Goal: Register for event/course

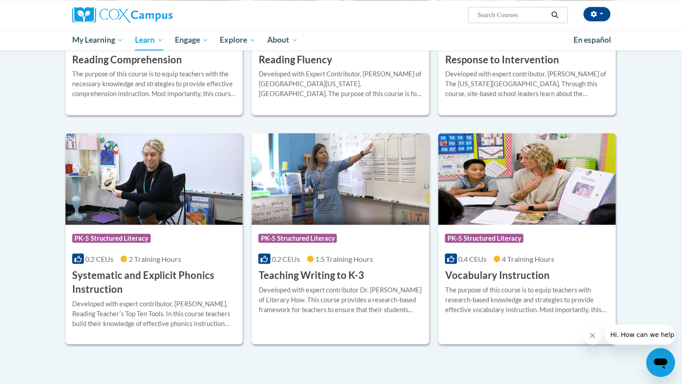
scroll to position [897, 0]
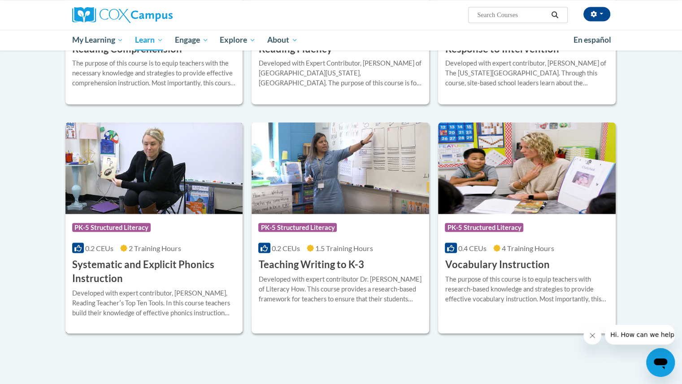
click at [150, 264] on h3 "Systematic and Explicit Phonics Instruction" at bounding box center [154, 271] width 164 height 28
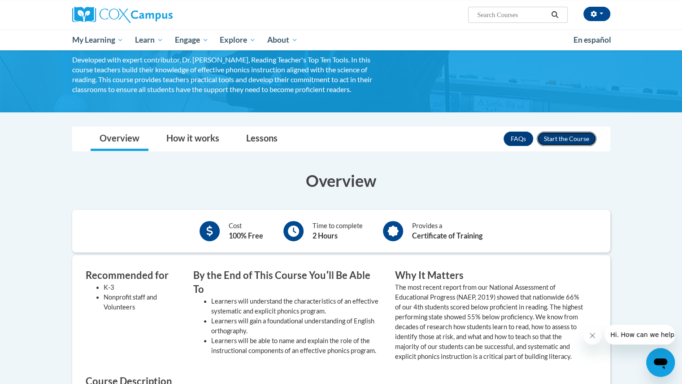
click at [542, 139] on button "Enroll" at bounding box center [567, 138] width 60 height 14
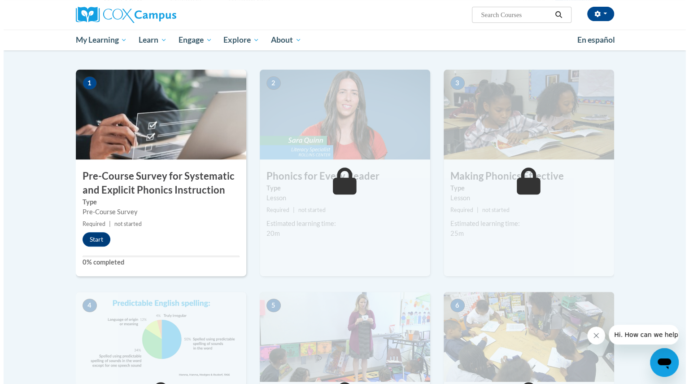
scroll to position [179, 0]
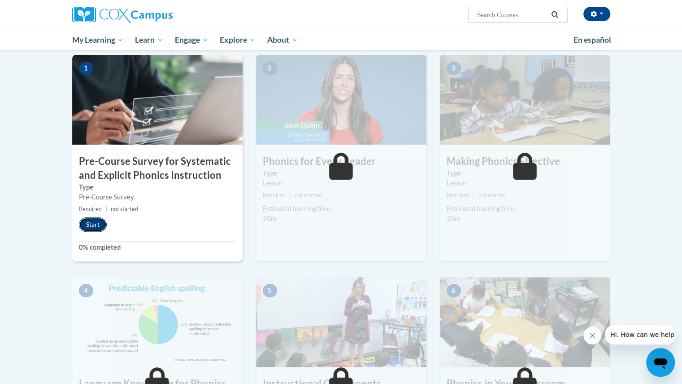
click at [95, 219] on button "Start" at bounding box center [93, 224] width 28 height 14
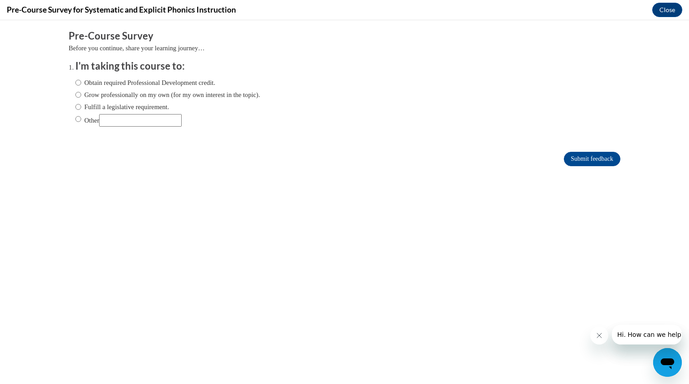
scroll to position [0, 0]
click at [75, 108] on input "Fulfill a legislative requirement." at bounding box center [78, 107] width 6 height 10
radio input "true"
click at [564, 160] on input "Submit feedback" at bounding box center [592, 159] width 57 height 14
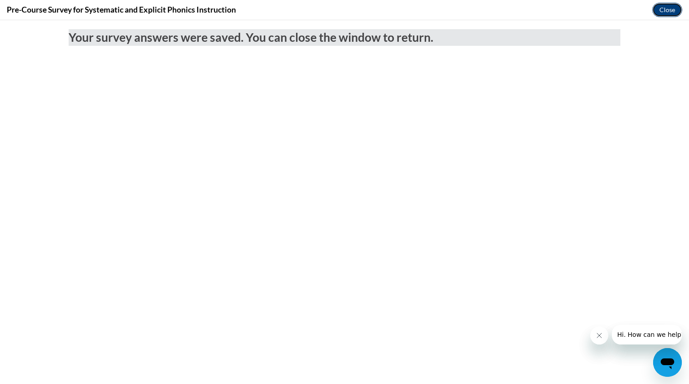
click at [666, 7] on button "Close" at bounding box center [667, 10] width 30 height 14
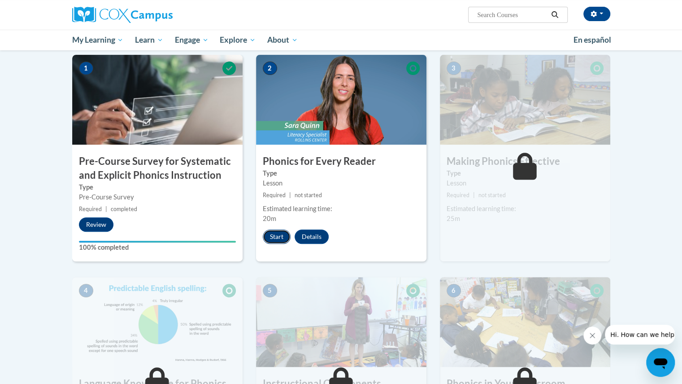
click at [277, 231] on button "Start" at bounding box center [277, 236] width 28 height 14
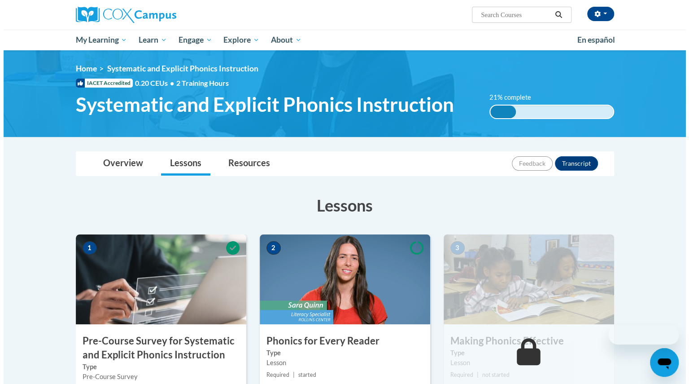
scroll to position [179, 0]
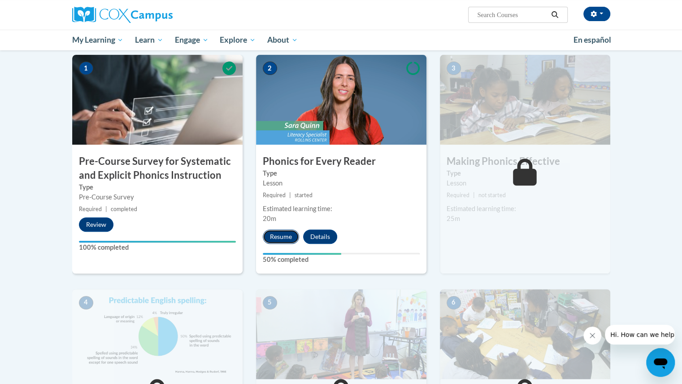
click at [276, 236] on button "Resume" at bounding box center [281, 236] width 36 height 14
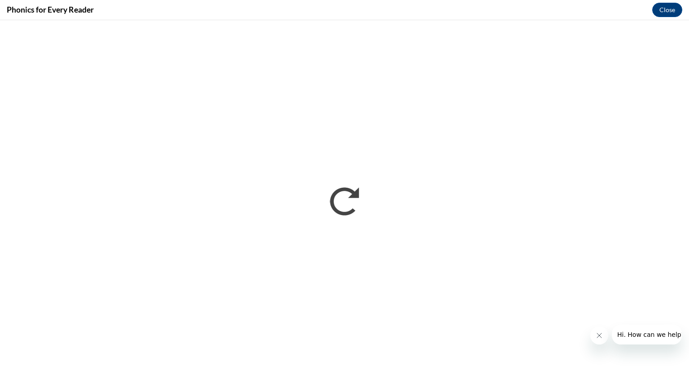
scroll to position [0, 0]
